Goal: Information Seeking & Learning: Learn about a topic

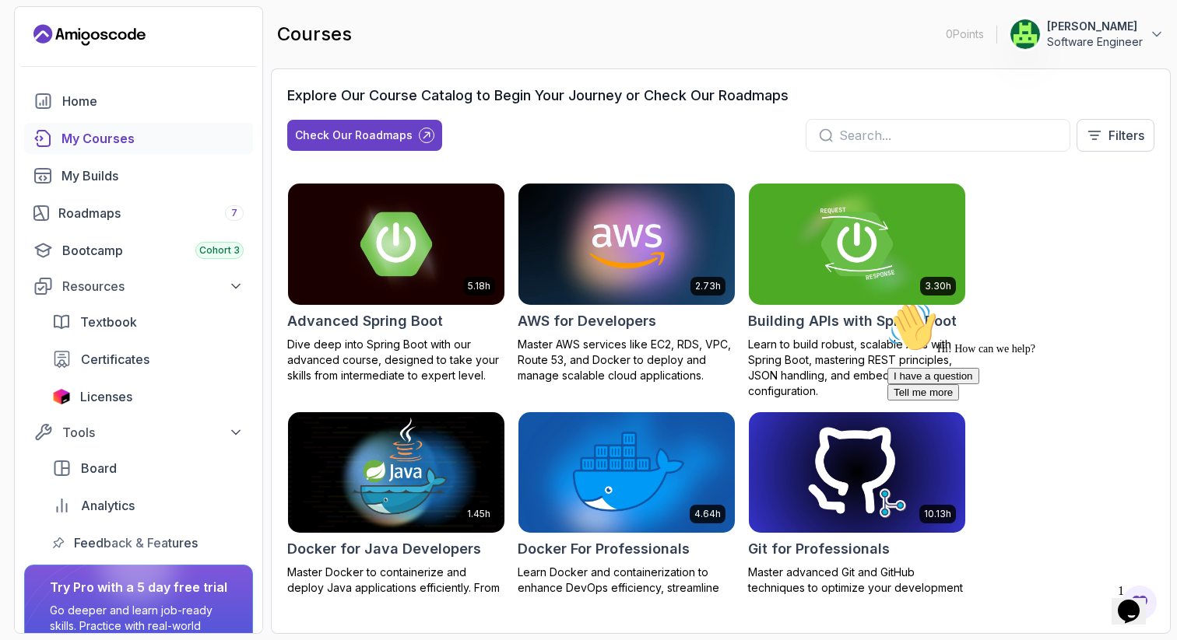
click at [1141, 609] on icon "Opens Chat This icon Opens the chat window." at bounding box center [1128, 611] width 25 height 25
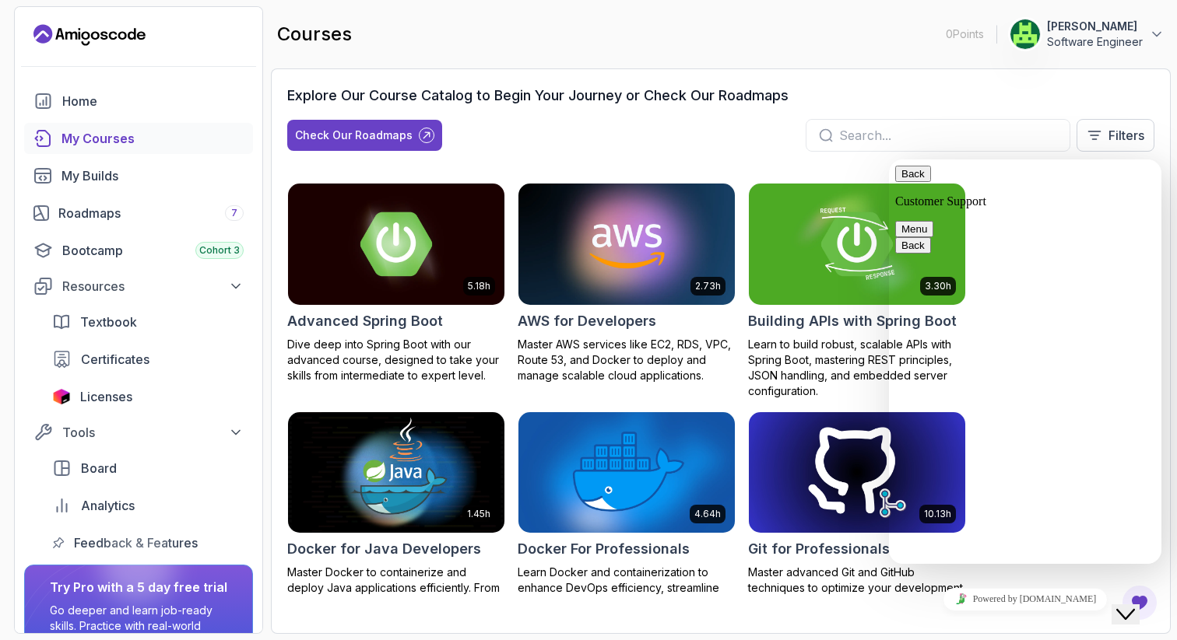
click at [917, 180] on button "Back" at bounding box center [913, 174] width 36 height 16
click at [1087, 121] on div "Check Our Roadmaps Filters" at bounding box center [720, 135] width 867 height 33
click at [1138, 605] on button "Close Chat This icon closes the chat window." at bounding box center [1125, 615] width 28 height 20
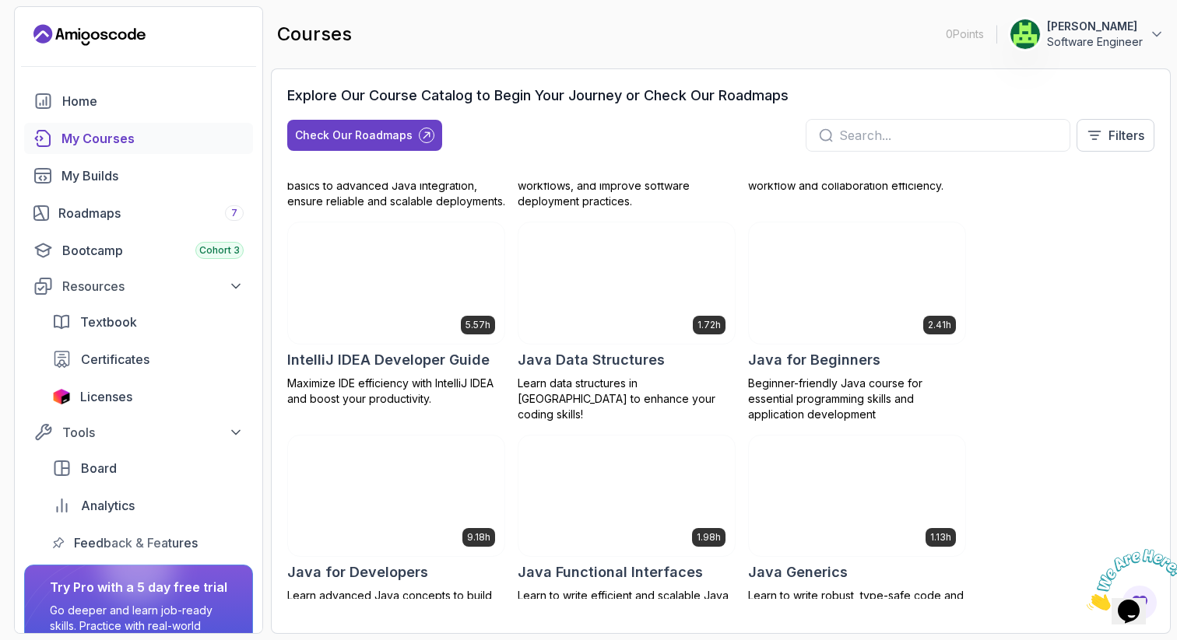
scroll to position [346, 0]
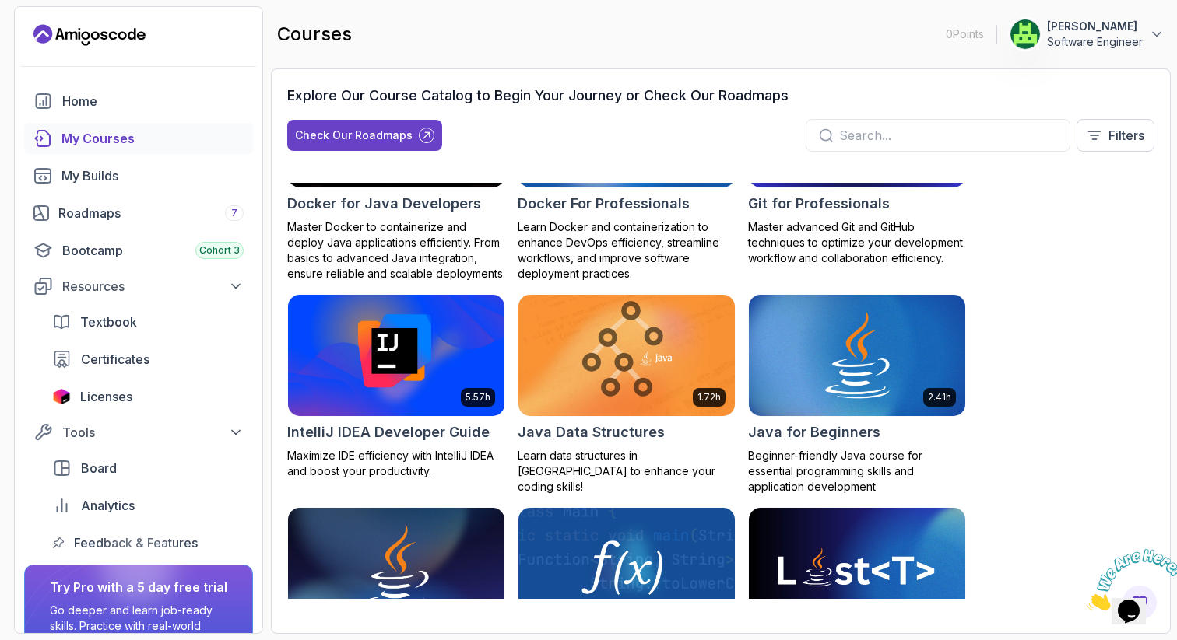
click at [839, 135] on input "text" at bounding box center [948, 135] width 218 height 19
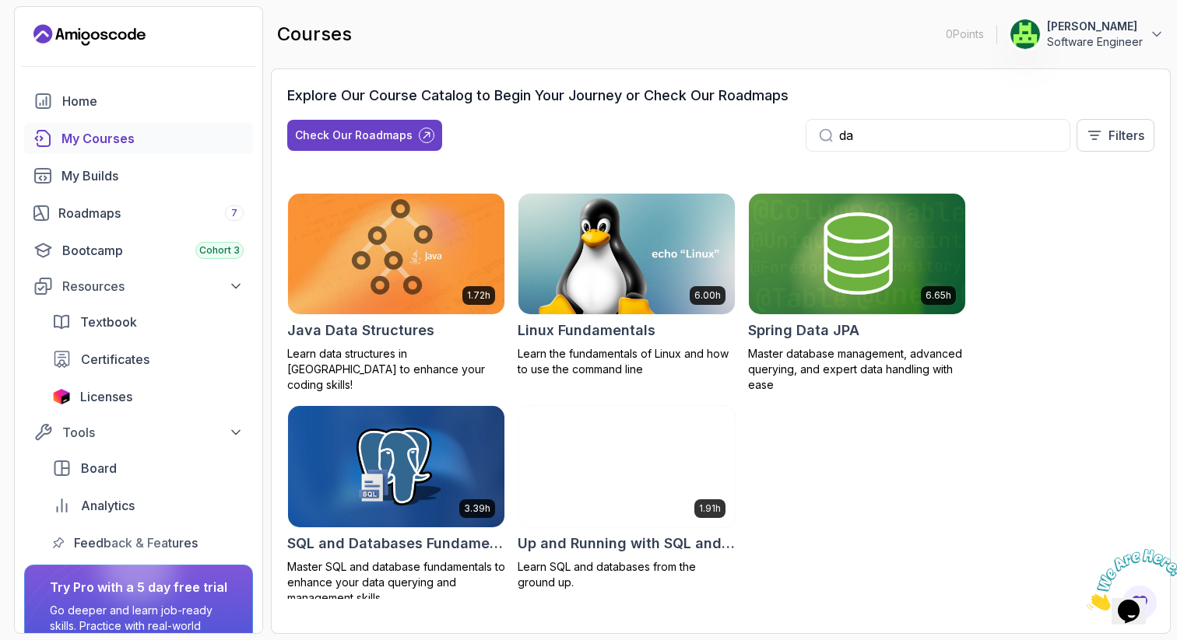
scroll to position [188, 0]
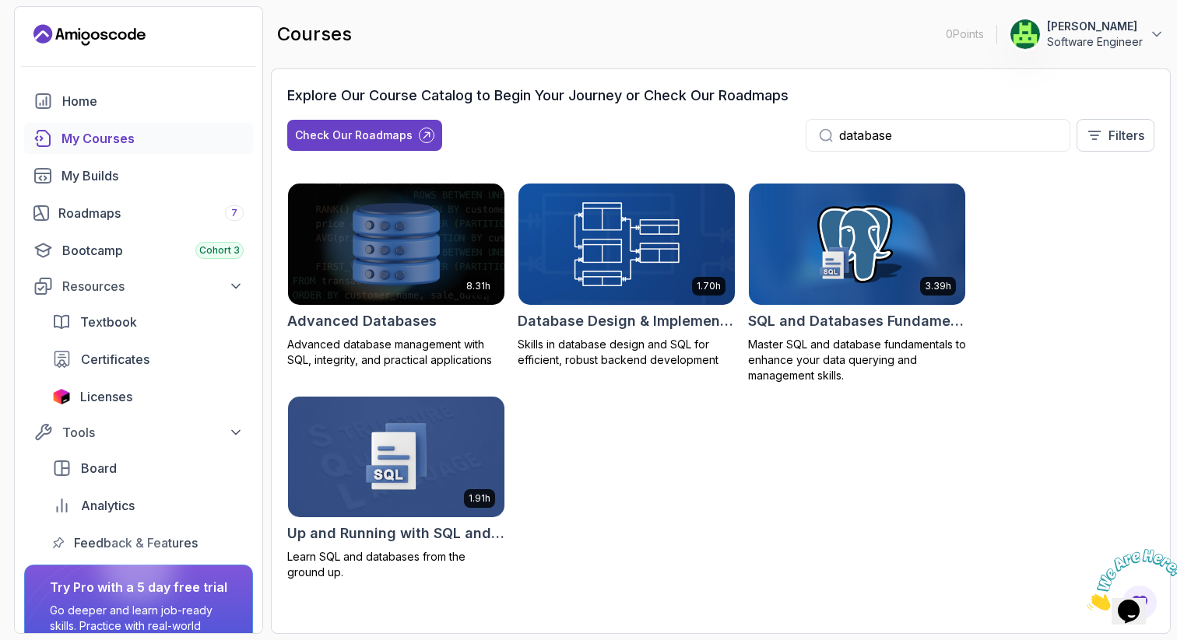
type input "database"
click at [619, 210] on img at bounding box center [626, 244] width 227 height 127
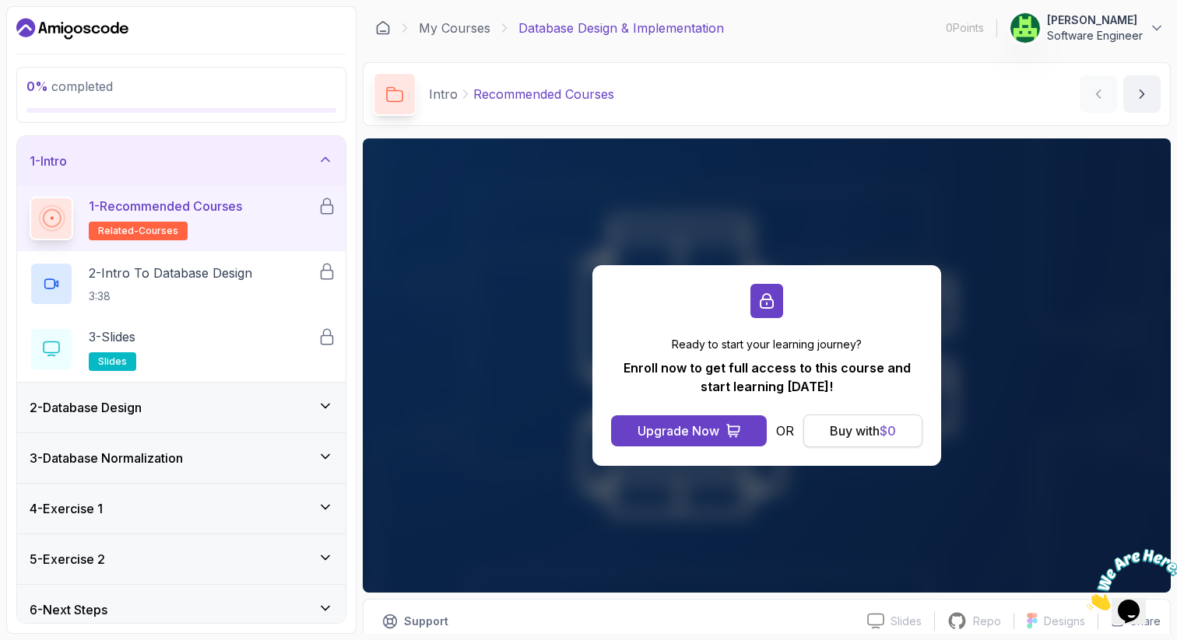
click at [830, 440] on div "Buy with $ 0" at bounding box center [863, 431] width 66 height 19
click at [1123, 81] on button "next content" at bounding box center [1141, 93] width 37 height 37
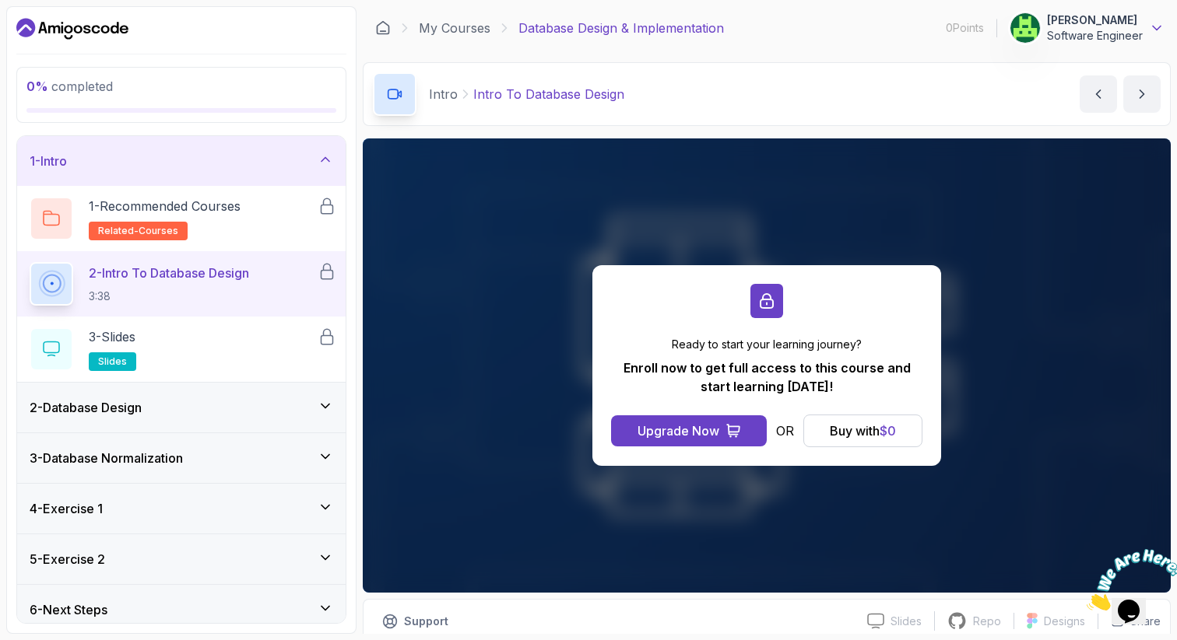
click at [1149, 34] on icon at bounding box center [1157, 28] width 16 height 16
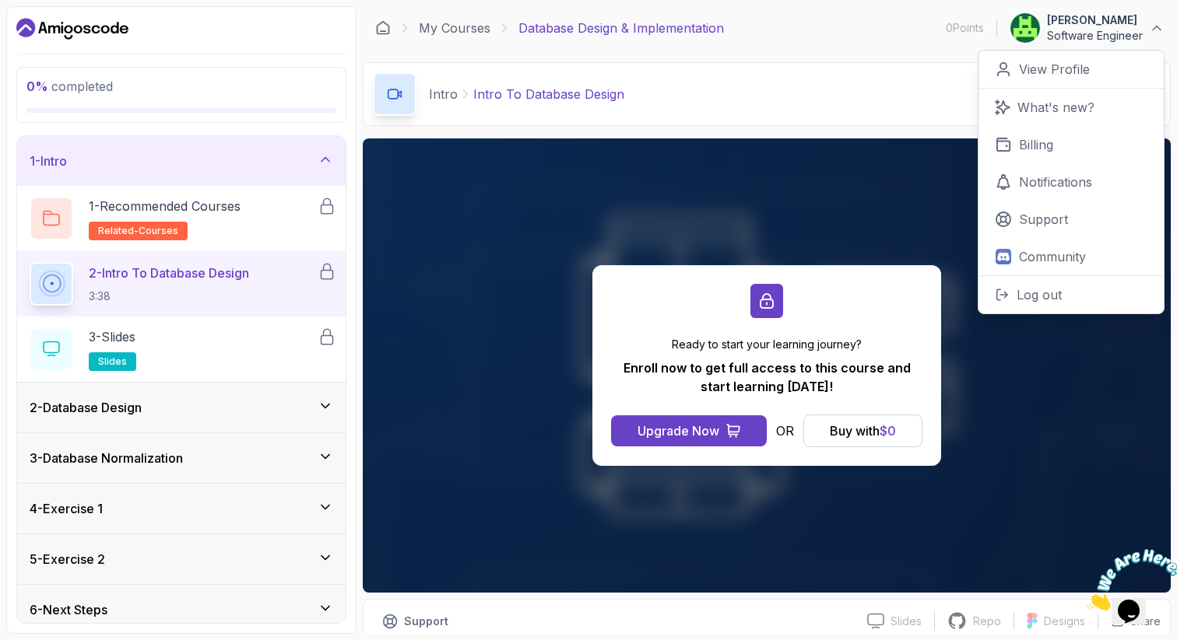
click at [363, 118] on div "Intro Intro To Database Design Intro To Database Design by [PERSON_NAME]" at bounding box center [767, 94] width 808 height 64
